Goal: Check status

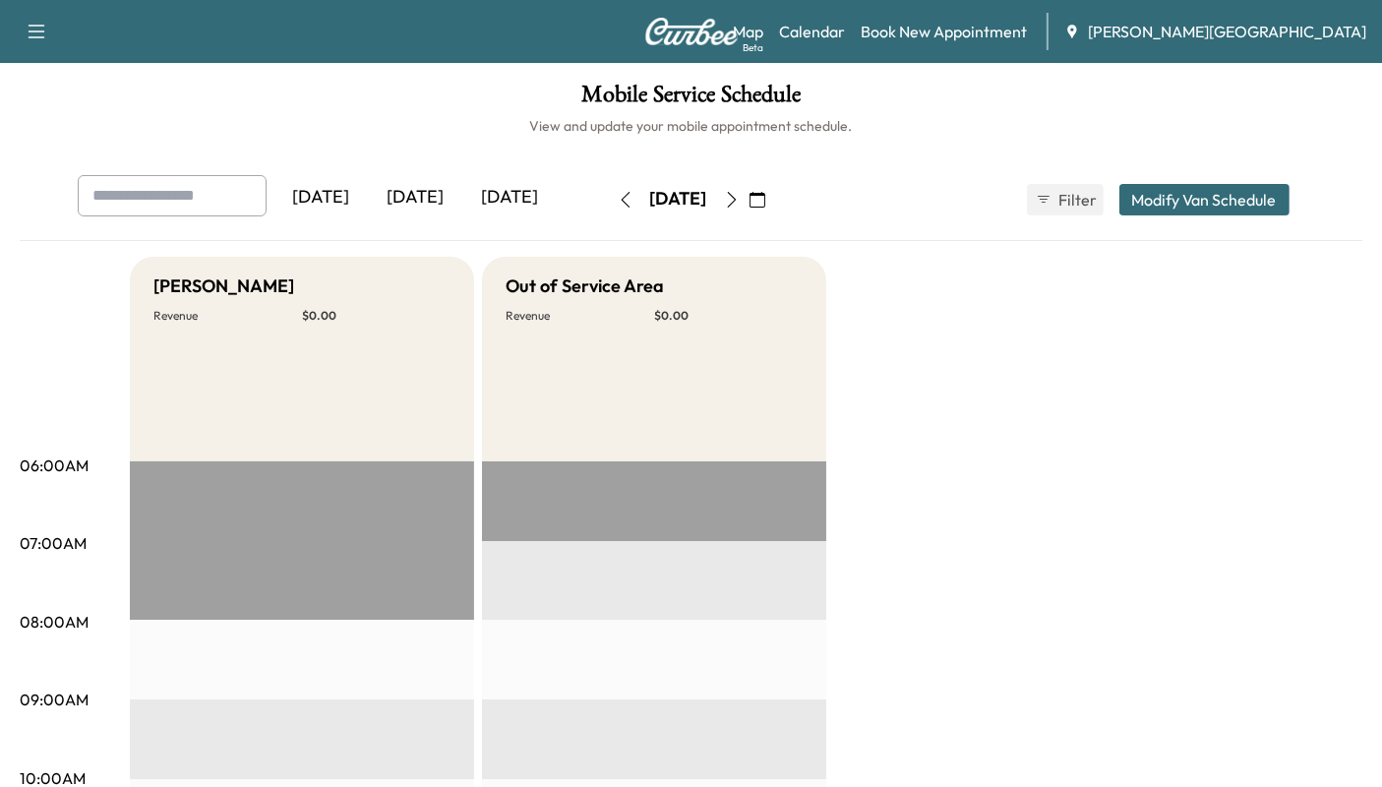
click at [618, 195] on icon "button" at bounding box center [626, 200] width 16 height 16
click at [774, 191] on button "button" at bounding box center [757, 199] width 33 height 31
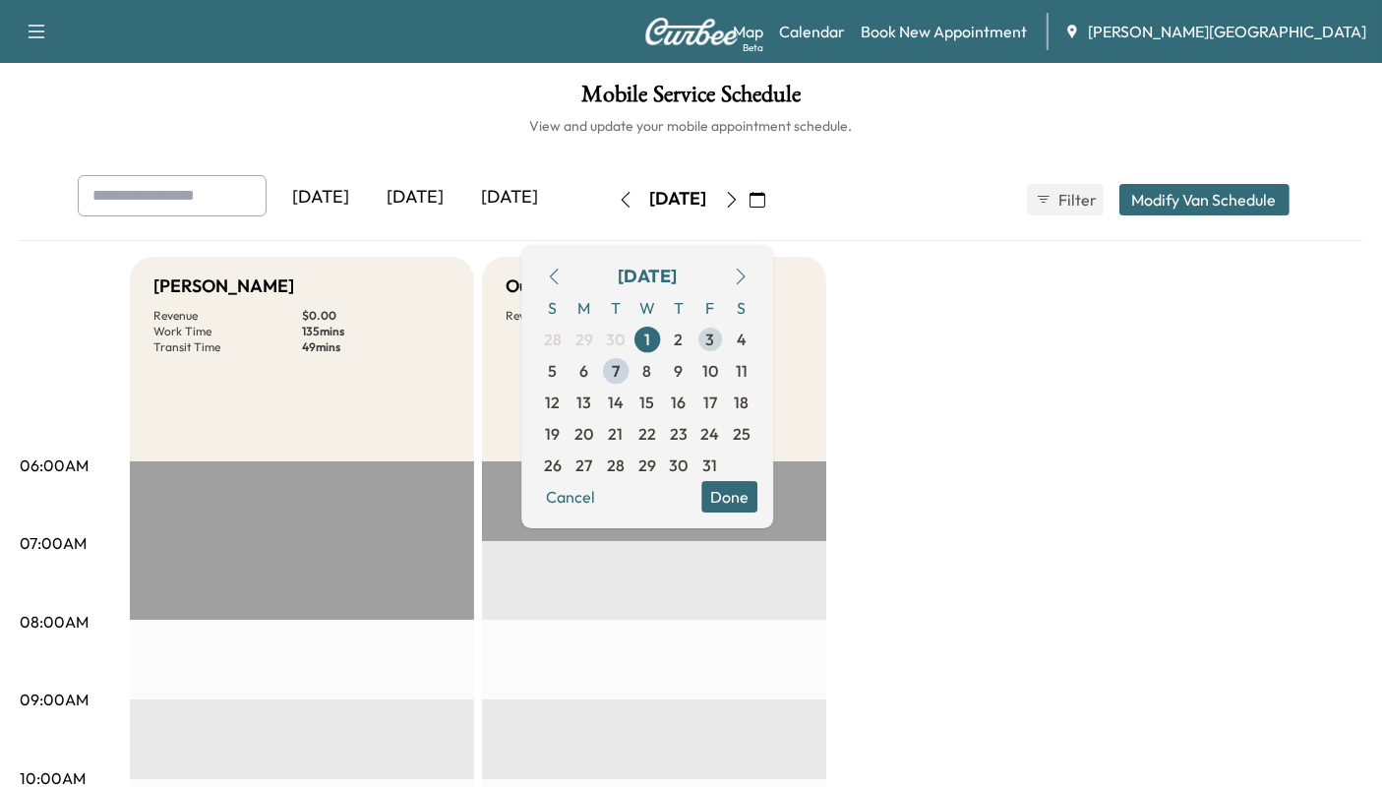
click at [714, 339] on span "3" at bounding box center [710, 340] width 9 height 24
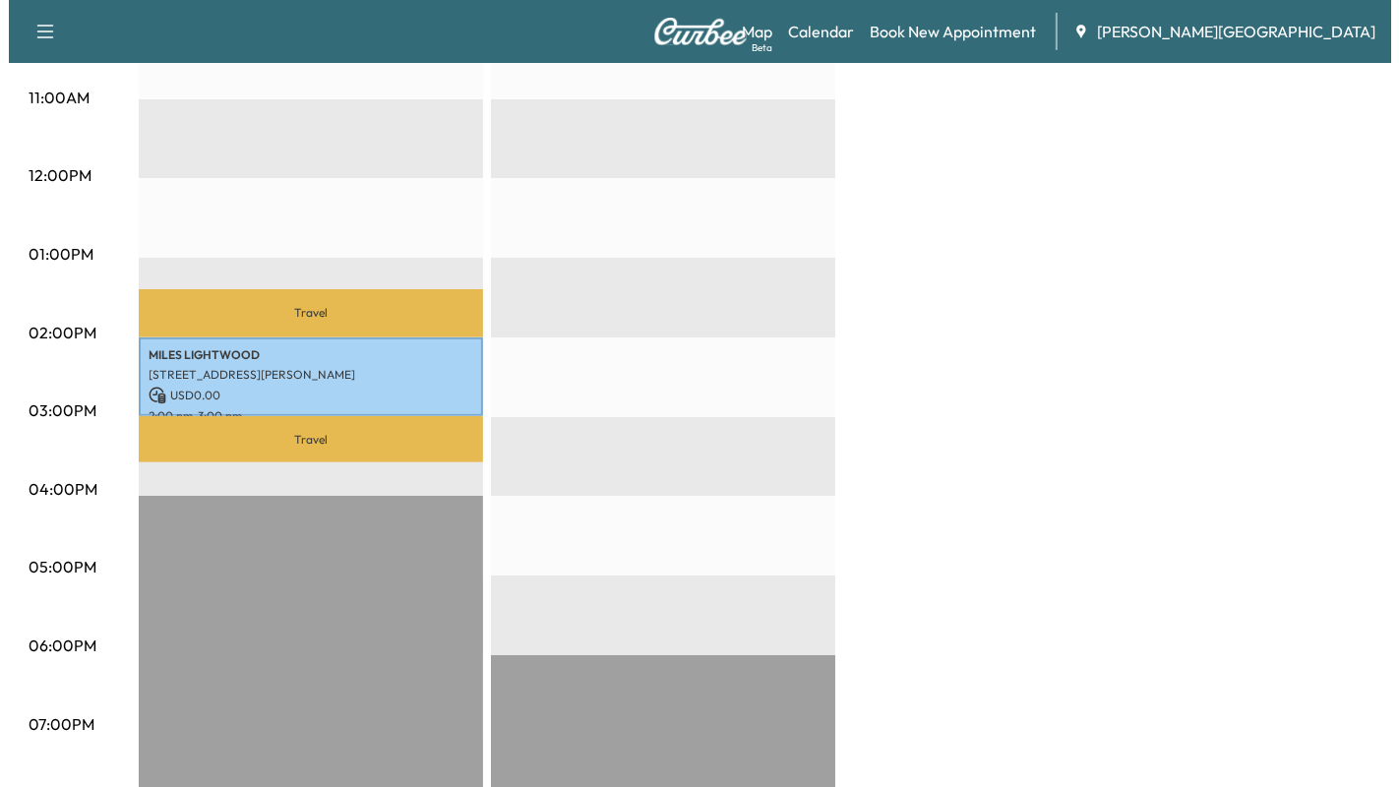
scroll to position [765, 0]
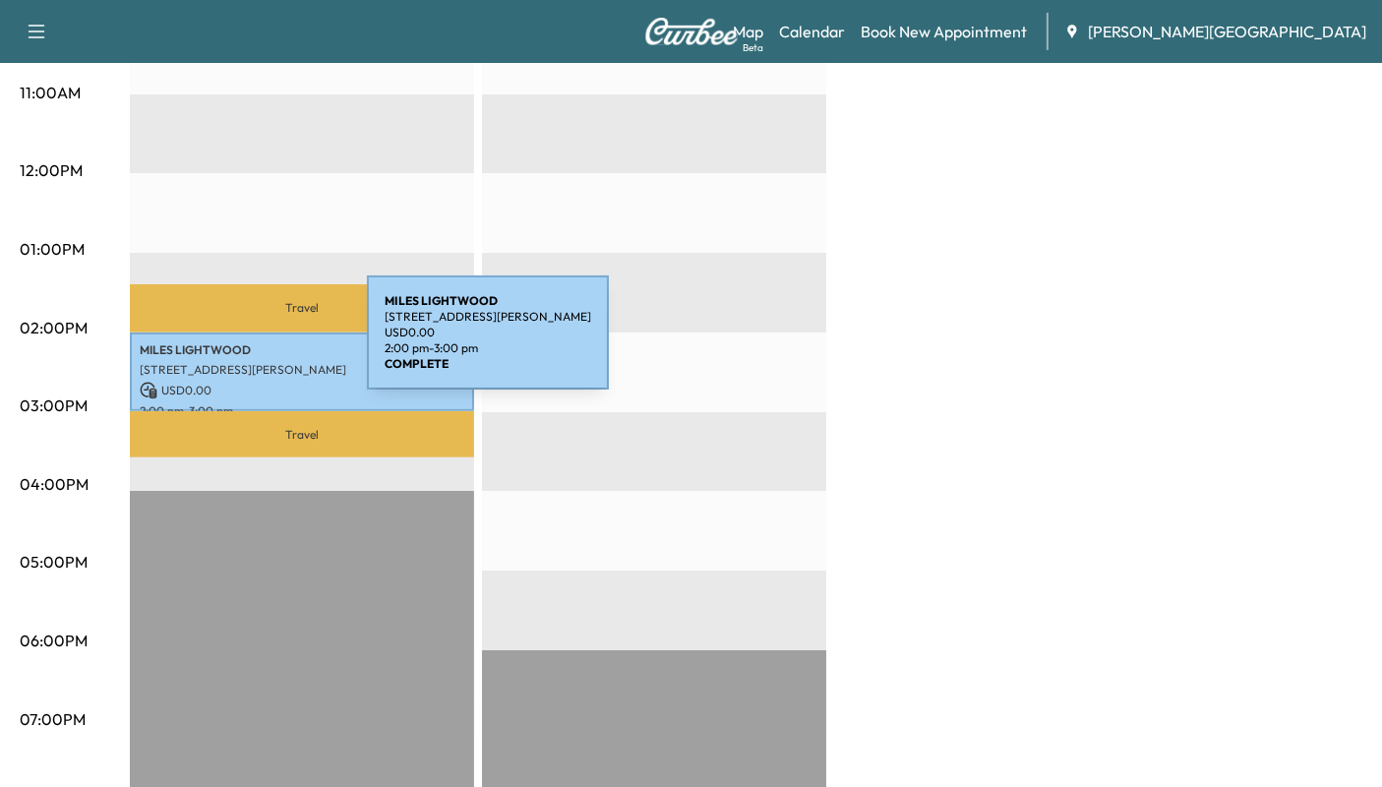
click at [219, 344] on p "[PERSON_NAME]" at bounding box center [302, 350] width 325 height 16
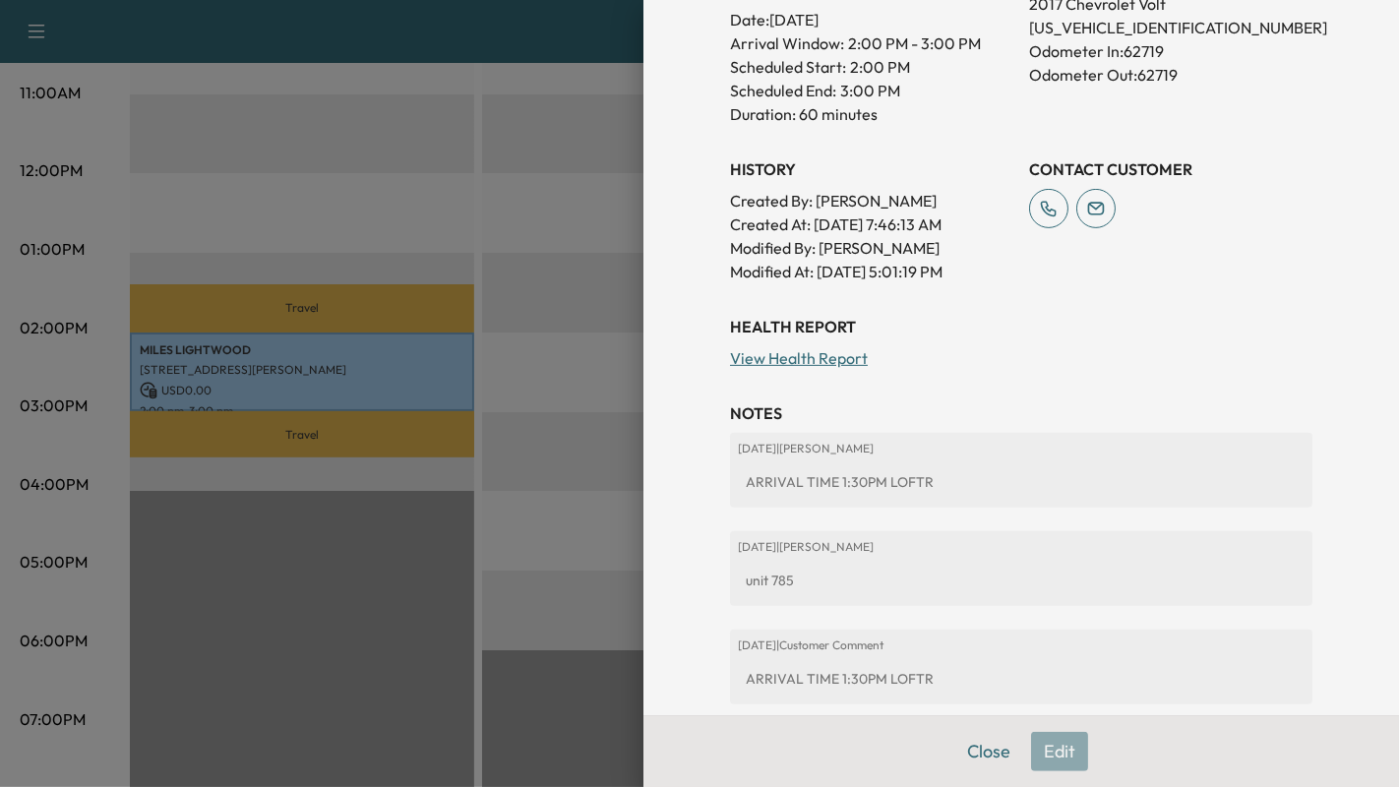
scroll to position [655, 0]
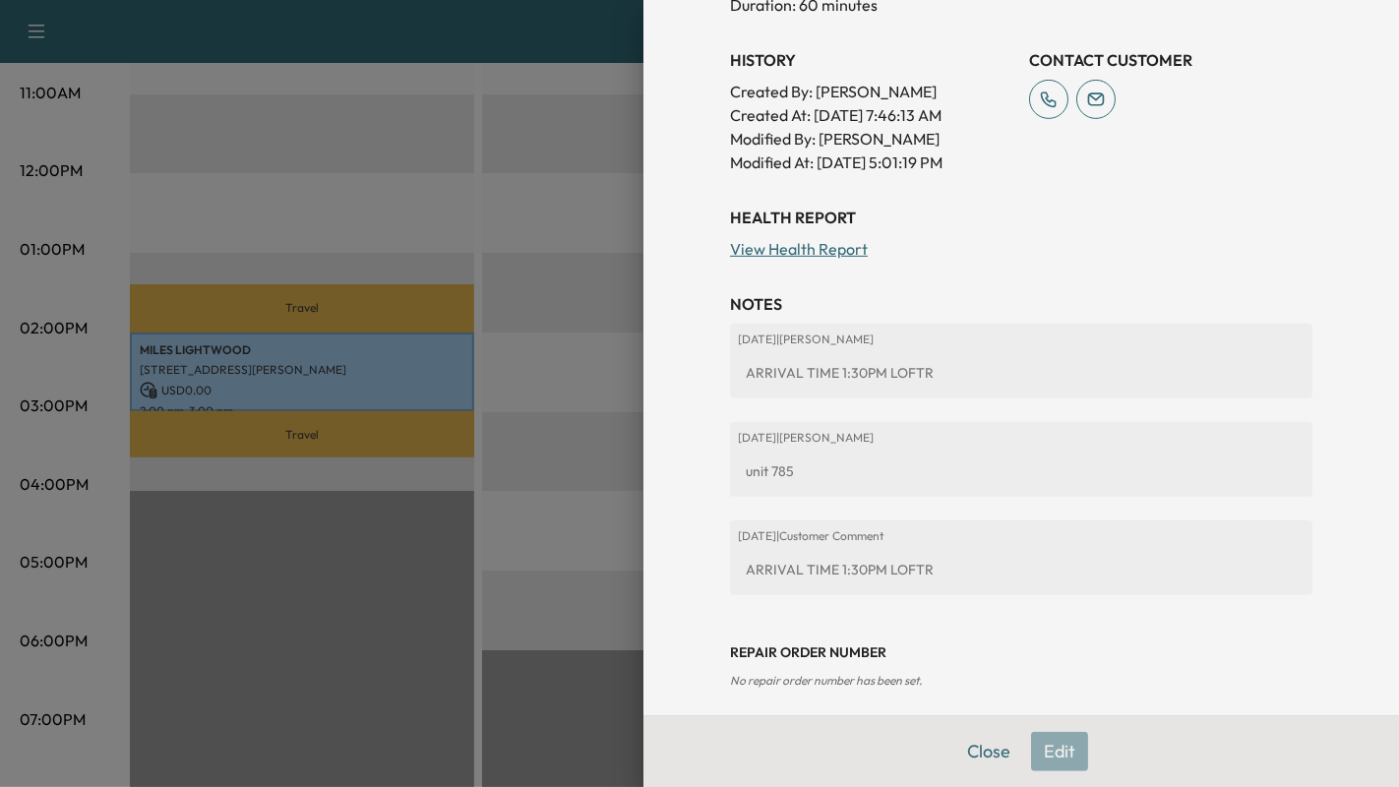
click at [813, 244] on link "View Health Report" at bounding box center [799, 249] width 138 height 20
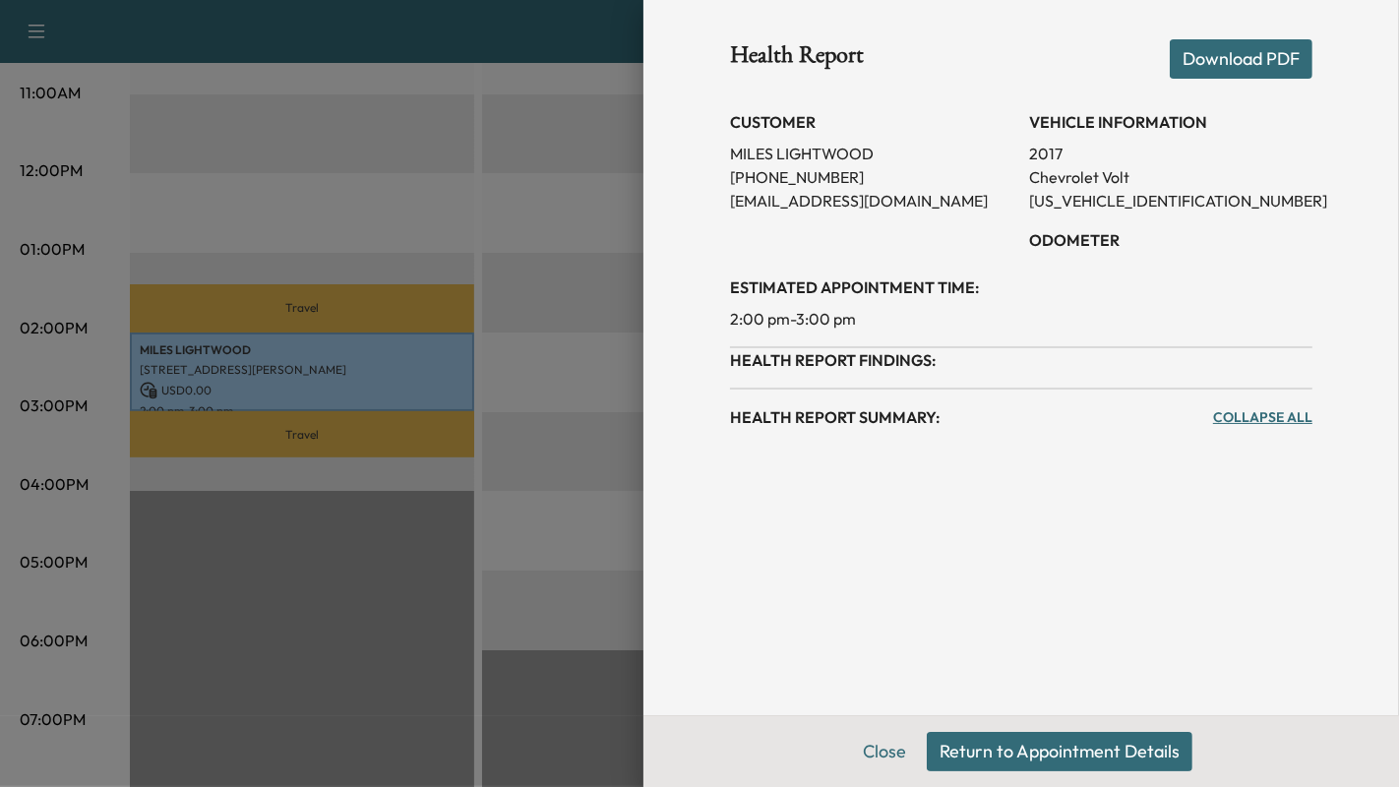
scroll to position [0, 0]
